Goal: Communication & Community: Answer question/provide support

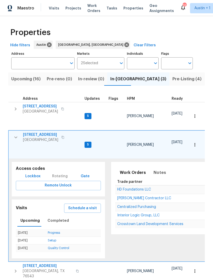
click at [38, 106] on span "188 Valruth Dr" at bounding box center [40, 106] width 35 height 5
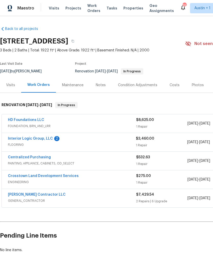
click at [124, 10] on span "Properties" at bounding box center [134, 8] width 20 height 5
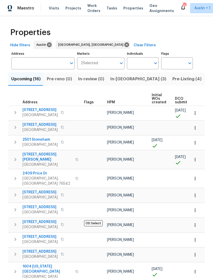
click at [119, 79] on span "In-[GEOGRAPHIC_DATA] (3)" at bounding box center [139, 79] width 56 height 7
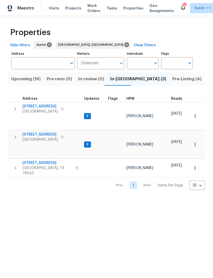
click at [13, 134] on icon "button" at bounding box center [15, 137] width 6 height 6
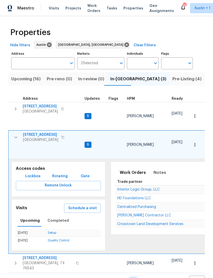
click at [17, 108] on icon "button" at bounding box center [16, 109] width 6 height 6
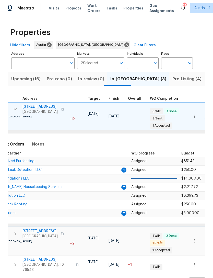
scroll to position [0, 131]
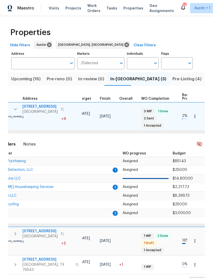
click at [199, 111] on button "button" at bounding box center [195, 116] width 11 height 11
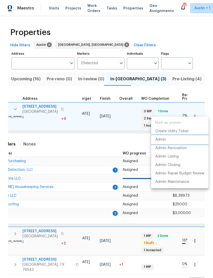
click at [173, 138] on li "Admin" at bounding box center [180, 140] width 57 height 8
click at [37, 92] on div at bounding box center [106, 139] width 213 height 278
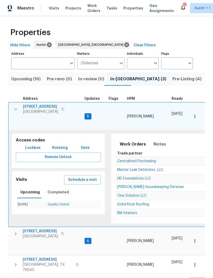
scroll to position [0, 0]
click at [29, 107] on span "[STREET_ADDRESS]" at bounding box center [40, 106] width 35 height 5
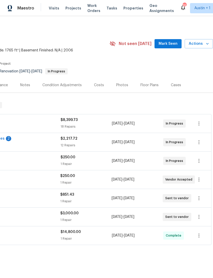
scroll to position [0, 76]
click at [99, 89] on div "Costs" at bounding box center [99, 85] width 22 height 15
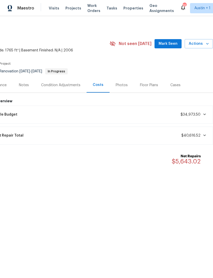
scroll to position [0, 76]
click at [198, 136] on span "$40,616.52" at bounding box center [191, 136] width 19 height 4
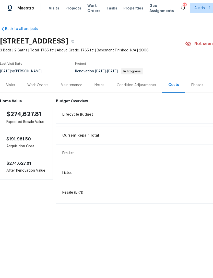
scroll to position [0, 0]
click at [12, 88] on div "Visits" at bounding box center [10, 85] width 21 height 15
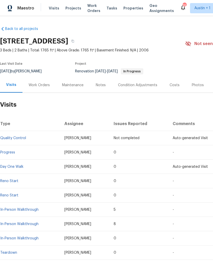
click at [12, 210] on link "In-Person Walkthrough" at bounding box center [19, 210] width 38 height 4
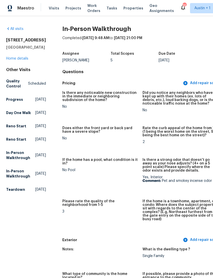
click at [17, 57] on link "Home details" at bounding box center [17, 59] width 22 height 4
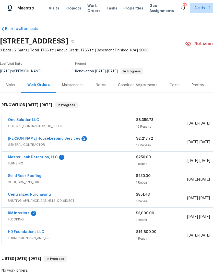
click at [172, 87] on div "Costs" at bounding box center [175, 85] width 10 height 5
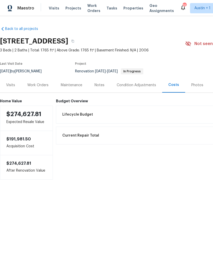
click at [100, 87] on div "Notes" at bounding box center [100, 85] width 10 height 5
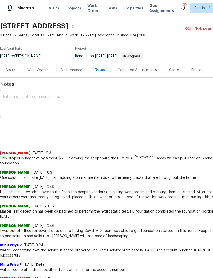
scroll to position [15, 0]
click at [146, 73] on div "Condition Adjustments" at bounding box center [138, 69] width 52 height 15
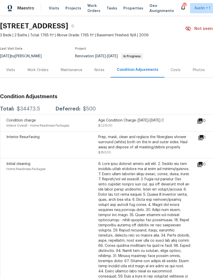
click at [167, 69] on div "Costs" at bounding box center [176, 69] width 22 height 15
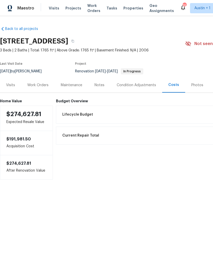
click at [193, 87] on div "Photos" at bounding box center [198, 85] width 12 height 5
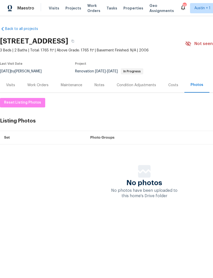
click at [37, 88] on div "Work Orders" at bounding box center [38, 85] width 34 height 15
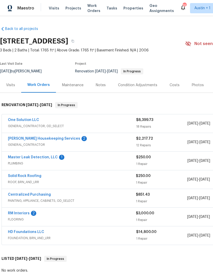
click at [18, 163] on span "PLUMBING" at bounding box center [72, 163] width 128 height 5
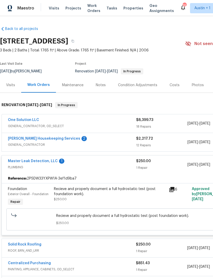
click at [20, 161] on link "Master Leak Detection, LLC" at bounding box center [33, 161] width 50 height 4
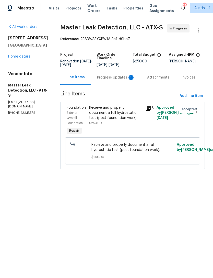
click at [108, 80] on div "Progress Updates 1" at bounding box center [116, 77] width 38 height 5
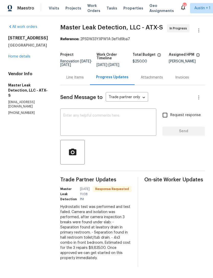
click at [135, 132] on textarea at bounding box center [108, 123] width 90 height 18
type textarea "@"
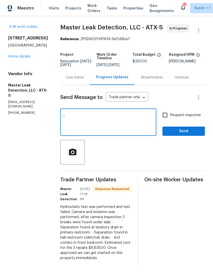
type textarea "I"
type textarea "Could"
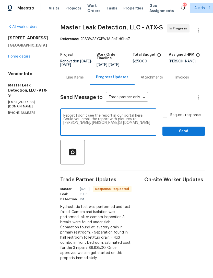
click at [88, 130] on textarea "Report I don’t see the report in our portal here. Could you email the report wi…" at bounding box center [108, 123] width 90 height 18
click at [142, 157] on div at bounding box center [132, 152] width 145 height 25
click at [88, 128] on textarea "Report I don’t see the report in our portal here. Could you email the report wi…" at bounding box center [108, 123] width 90 height 18
type textarea "Report I don’t see the report in our portal here. Could you email the report wi…"
click at [168, 120] on input "Request response" at bounding box center [165, 115] width 11 height 11
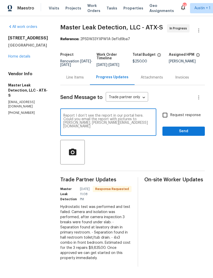
checkbox input "true"
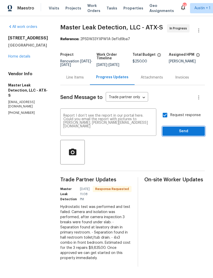
click at [191, 135] on span "Send" at bounding box center [184, 131] width 34 height 6
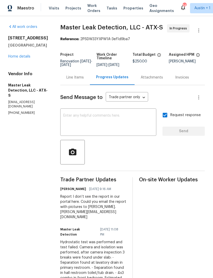
click at [157, 80] on div "Attachments" at bounding box center [152, 77] width 22 height 5
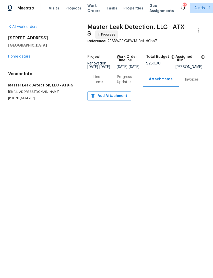
click at [191, 82] on div "Invoices" at bounding box center [192, 79] width 14 height 5
